Goal: Find contact information: Find contact information

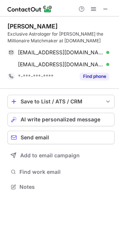
scroll to position [181, 119]
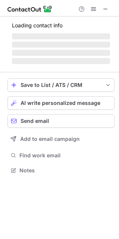
scroll to position [181, 119]
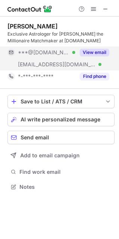
click at [90, 52] on button "View email" at bounding box center [95, 52] width 30 height 7
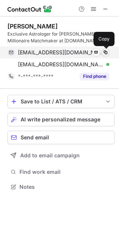
click at [105, 54] on span at bounding box center [105, 52] width 6 height 6
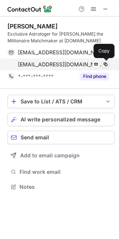
click at [106, 65] on span at bounding box center [105, 64] width 6 height 6
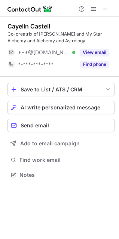
scroll to position [169, 119]
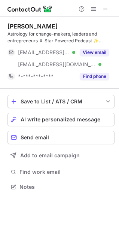
scroll to position [181, 119]
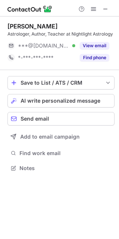
scroll to position [163, 119]
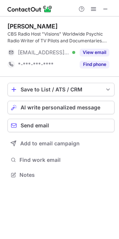
scroll to position [169, 119]
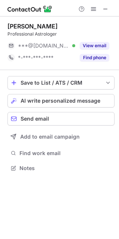
scroll to position [163, 119]
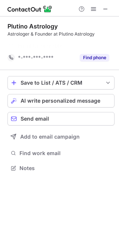
scroll to position [151, 119]
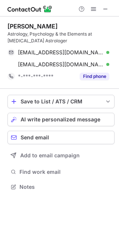
scroll to position [181, 119]
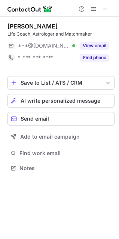
scroll to position [163, 119]
